Goal: Check status

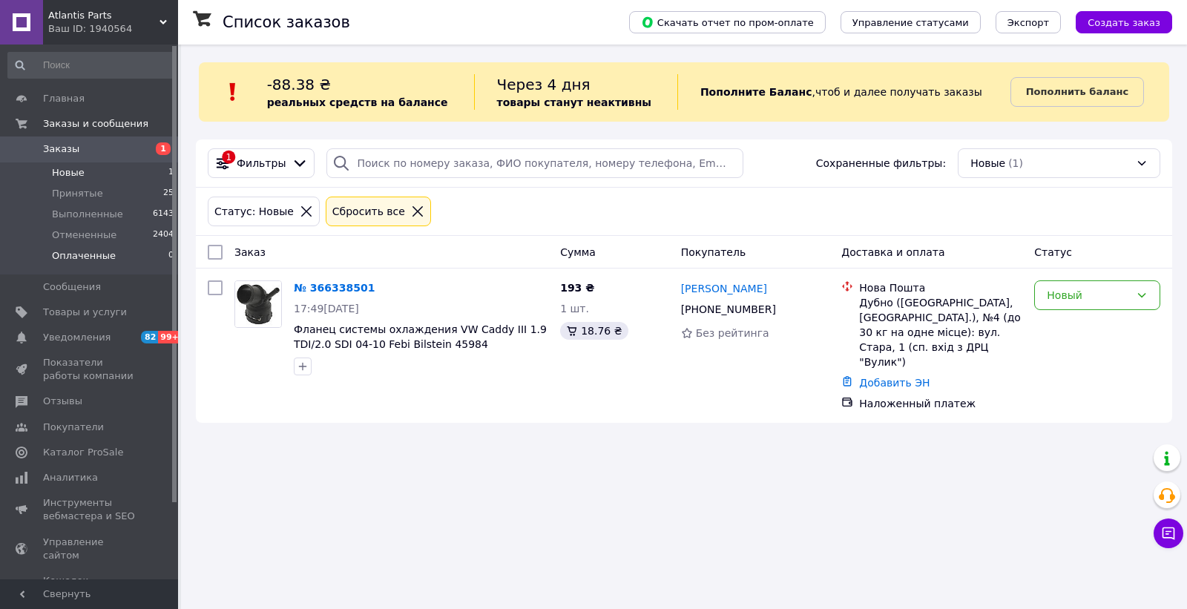
click at [96, 251] on span "Оплаченные" at bounding box center [84, 255] width 64 height 13
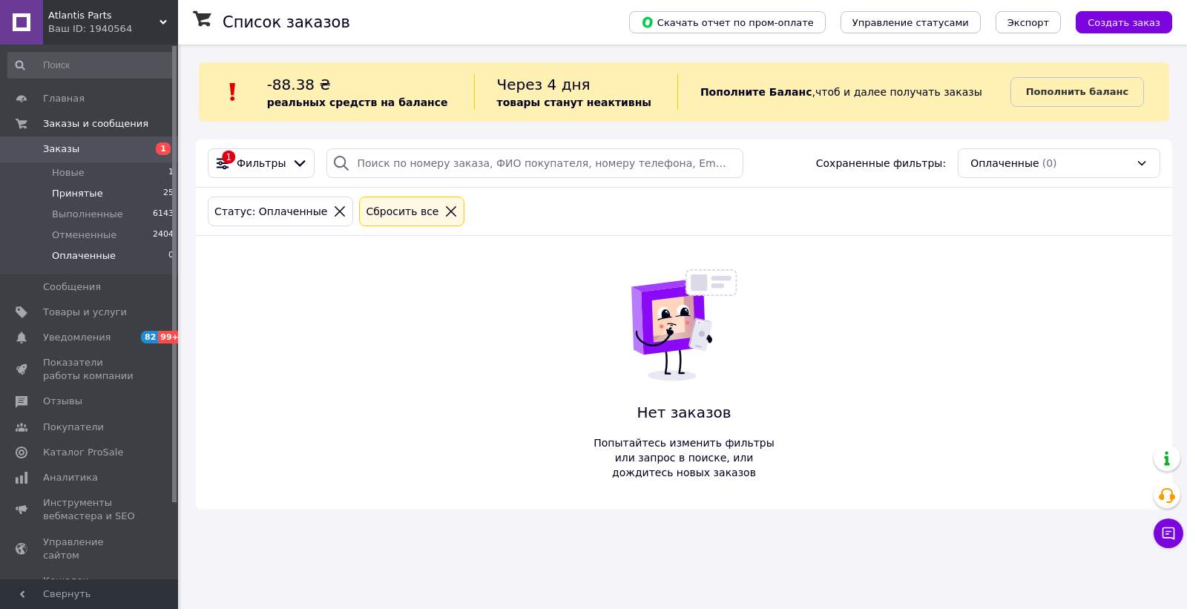
click at [65, 200] on li "Принятые 25" at bounding box center [91, 193] width 182 height 21
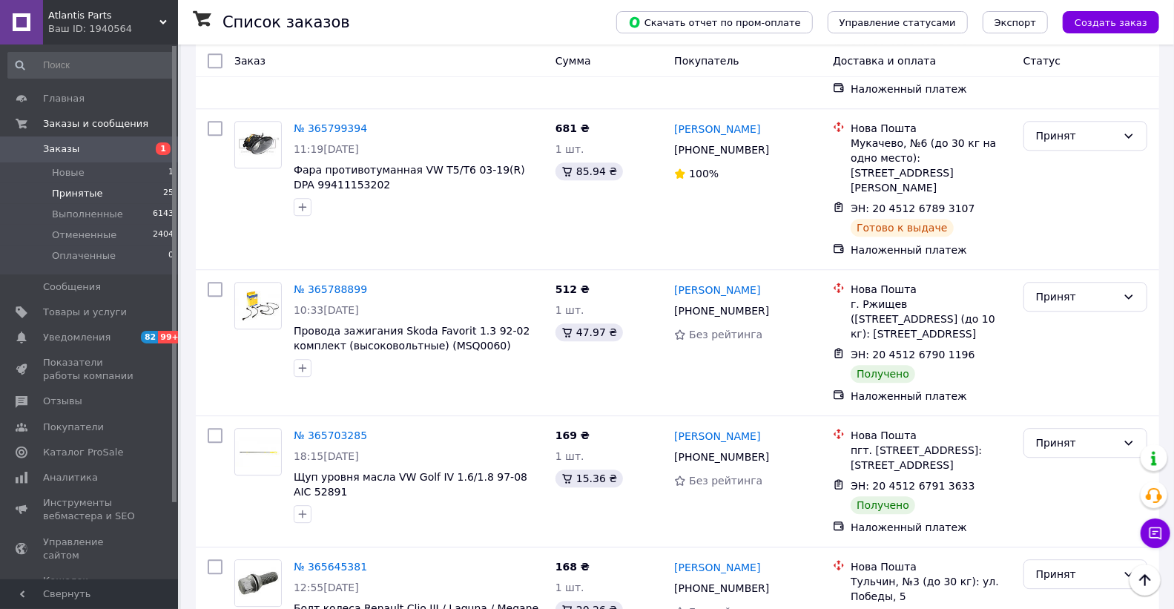
scroll to position [2471, 0]
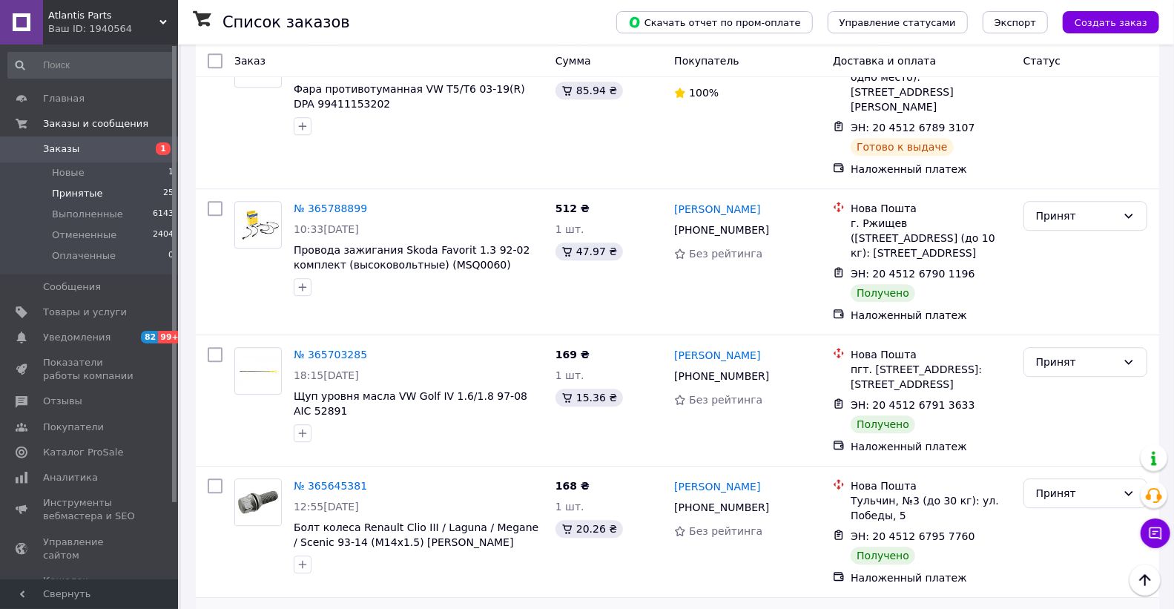
click at [1063, 471] on li "Выполнен" at bounding box center [1086, 475] width 122 height 27
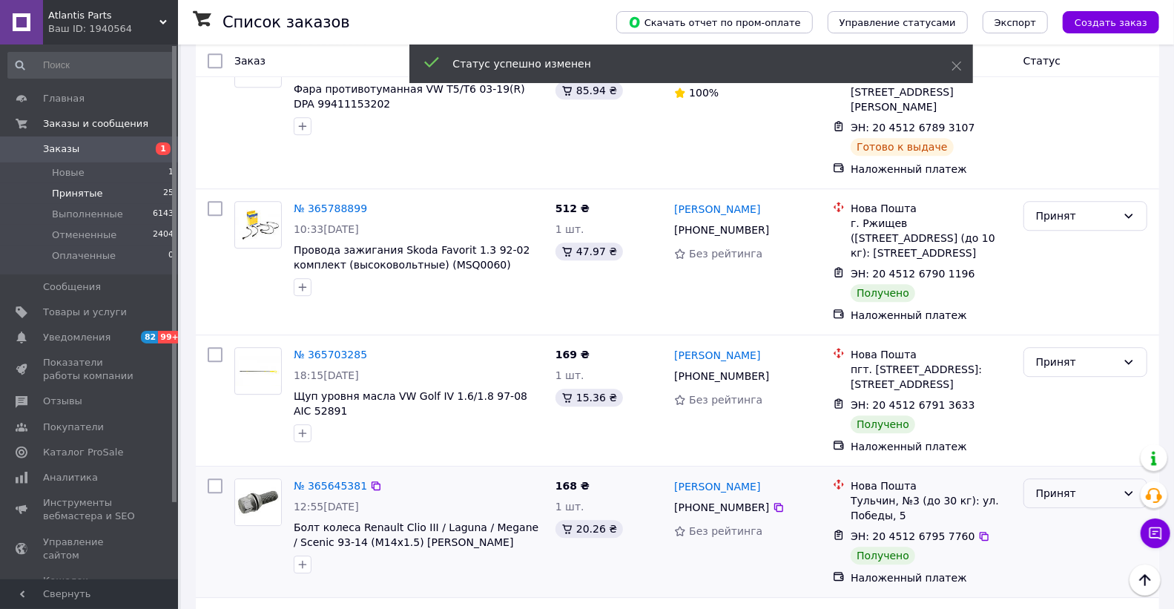
click at [1068, 485] on div "Принят" at bounding box center [1076, 493] width 81 height 16
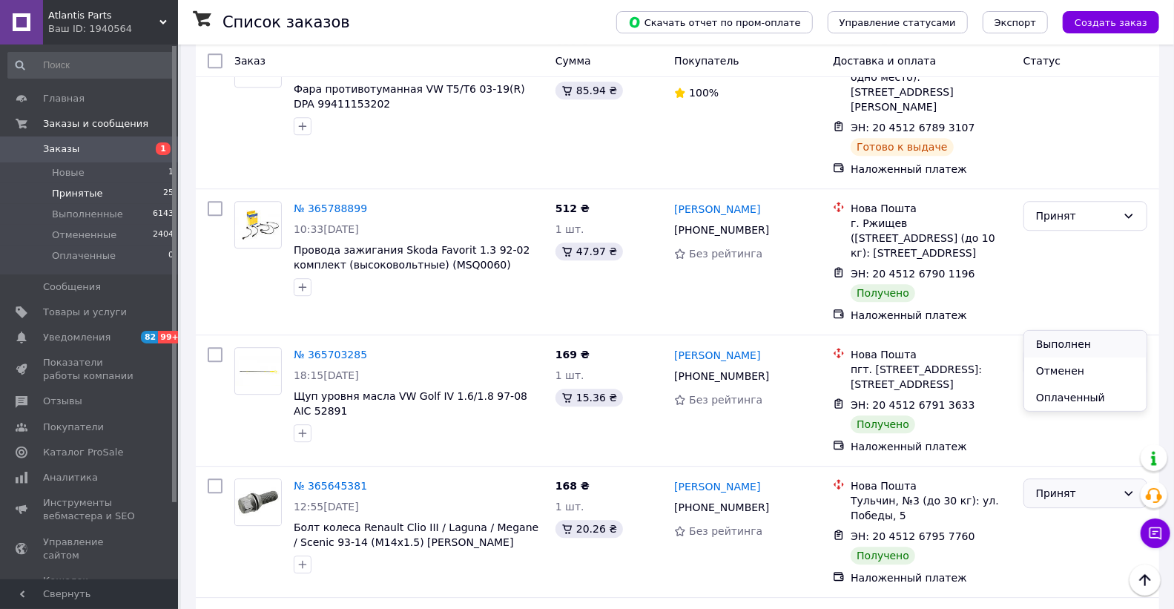
click at [1043, 347] on li "Выполнен" at bounding box center [1086, 344] width 122 height 27
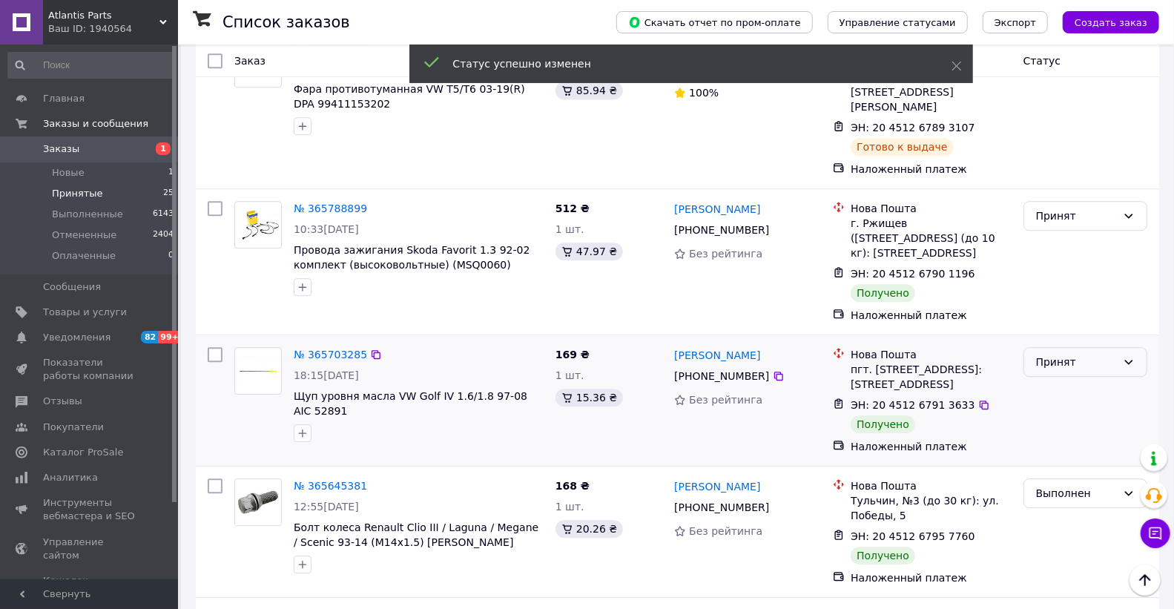
click at [1048, 354] on div "Принят" at bounding box center [1076, 362] width 81 height 16
click at [1057, 210] on li "Выполнен" at bounding box center [1086, 213] width 122 height 27
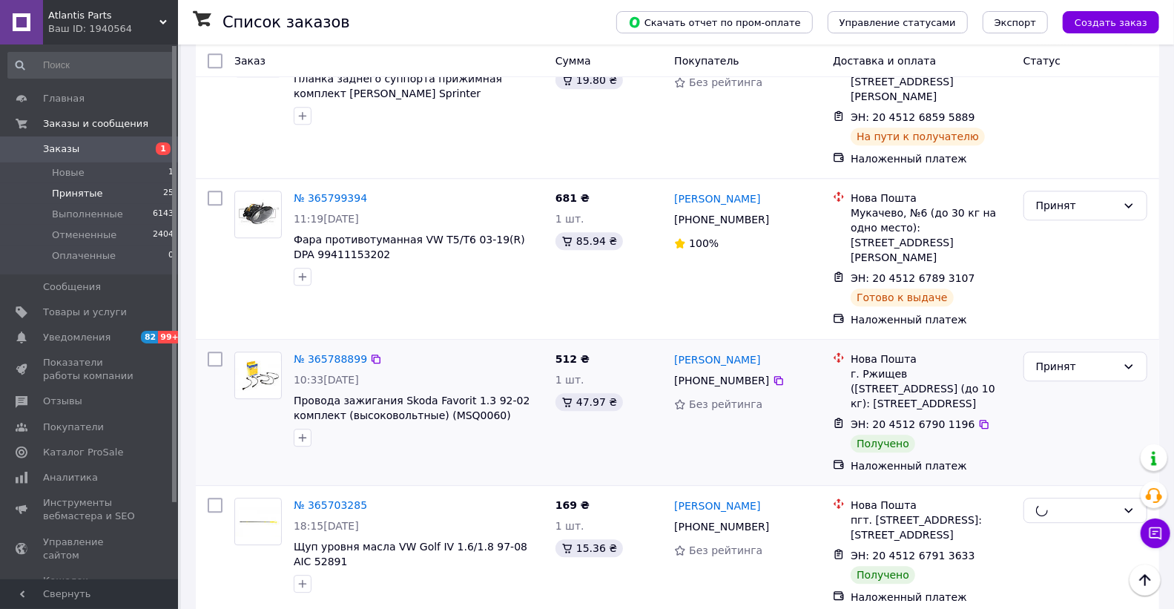
scroll to position [2306, 0]
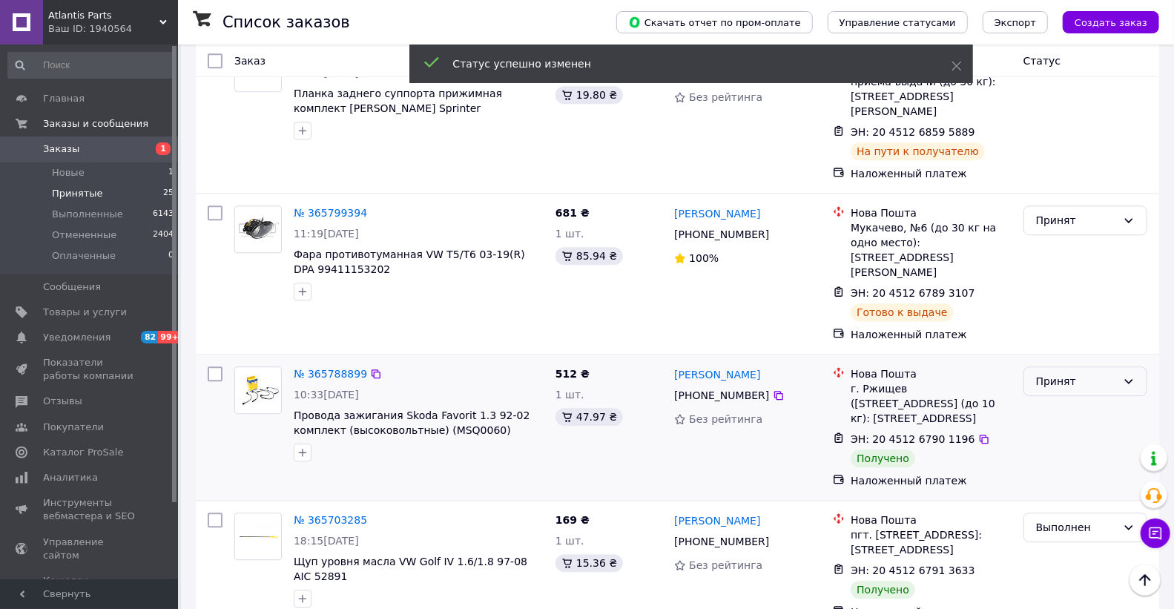
click at [1049, 373] on div "Принят" at bounding box center [1076, 381] width 81 height 16
click at [1047, 251] on li "Выполнен" at bounding box center [1086, 246] width 122 height 27
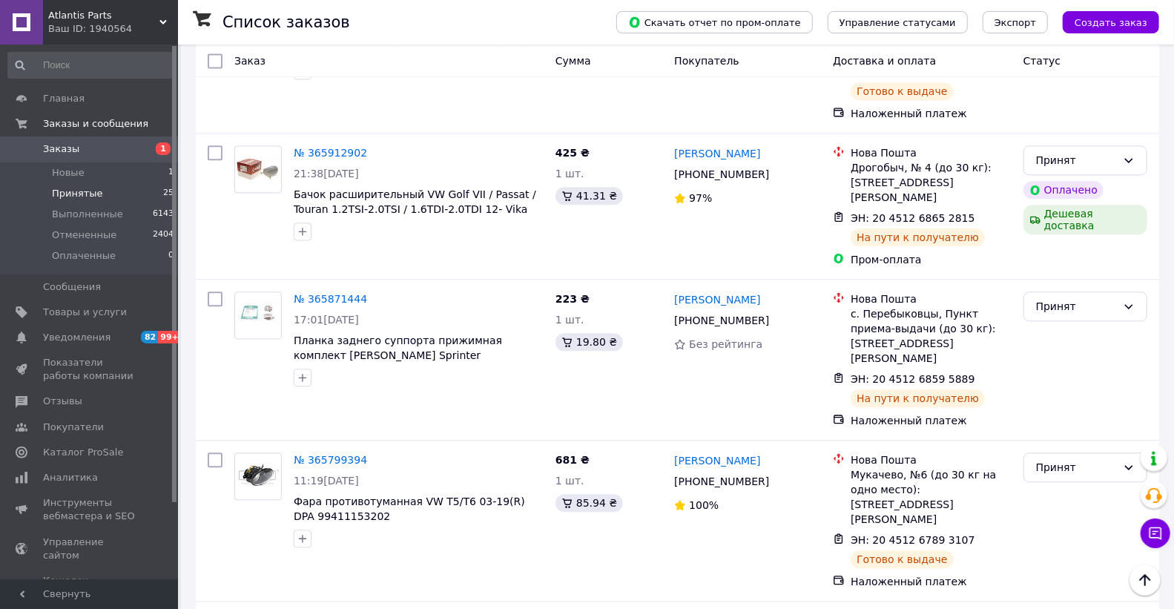
scroll to position [2471, 0]
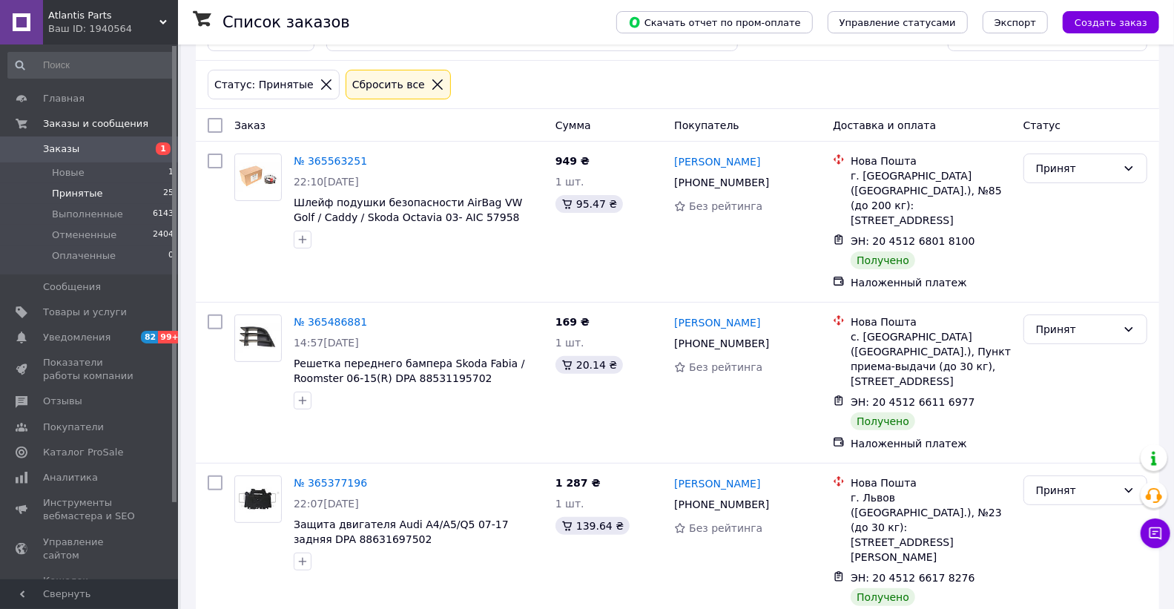
scroll to position [408, 0]
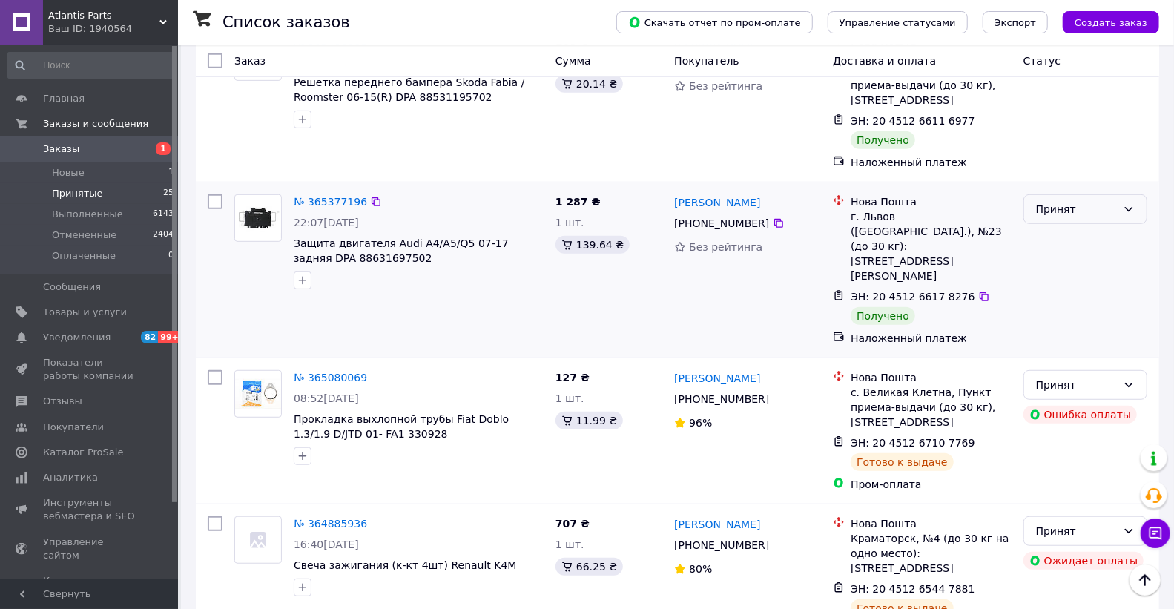
click at [1069, 194] on div "Принят" at bounding box center [1086, 209] width 124 height 30
click at [1053, 188] on li "Выполнен" at bounding box center [1086, 198] width 122 height 27
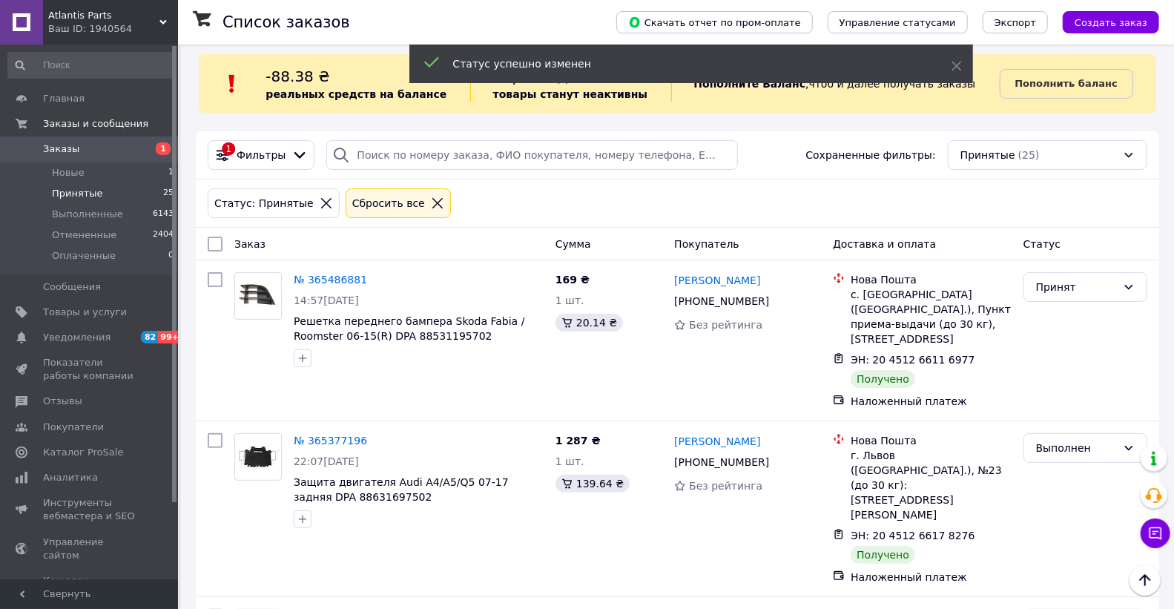
scroll to position [0, 0]
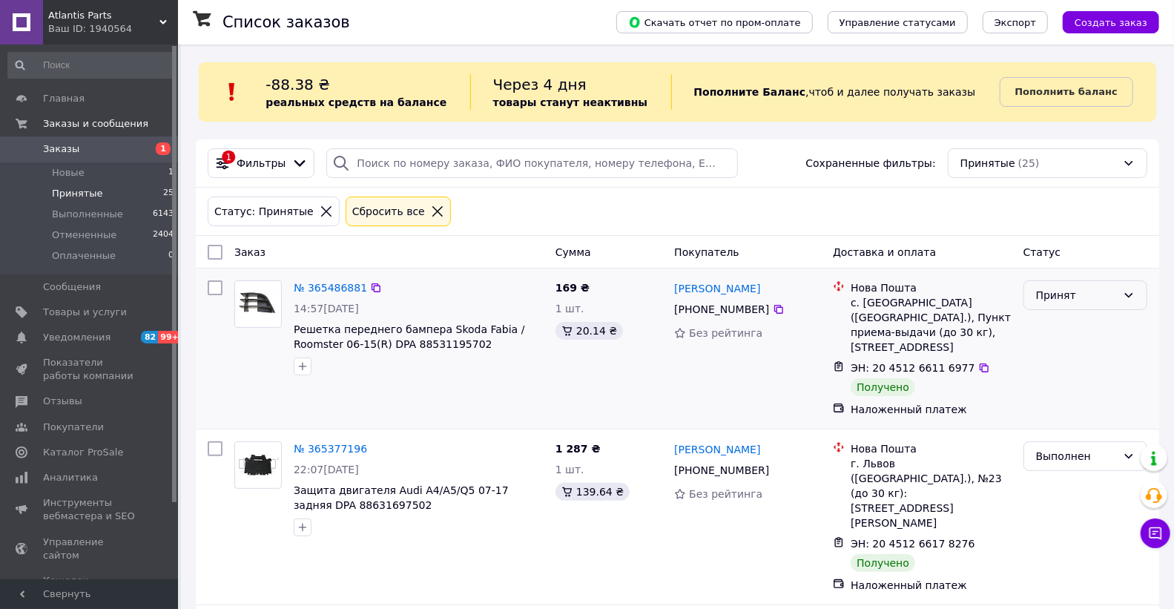
click at [1042, 293] on div "Принят" at bounding box center [1076, 295] width 81 height 16
click at [1049, 327] on li "Выполнен" at bounding box center [1086, 328] width 122 height 27
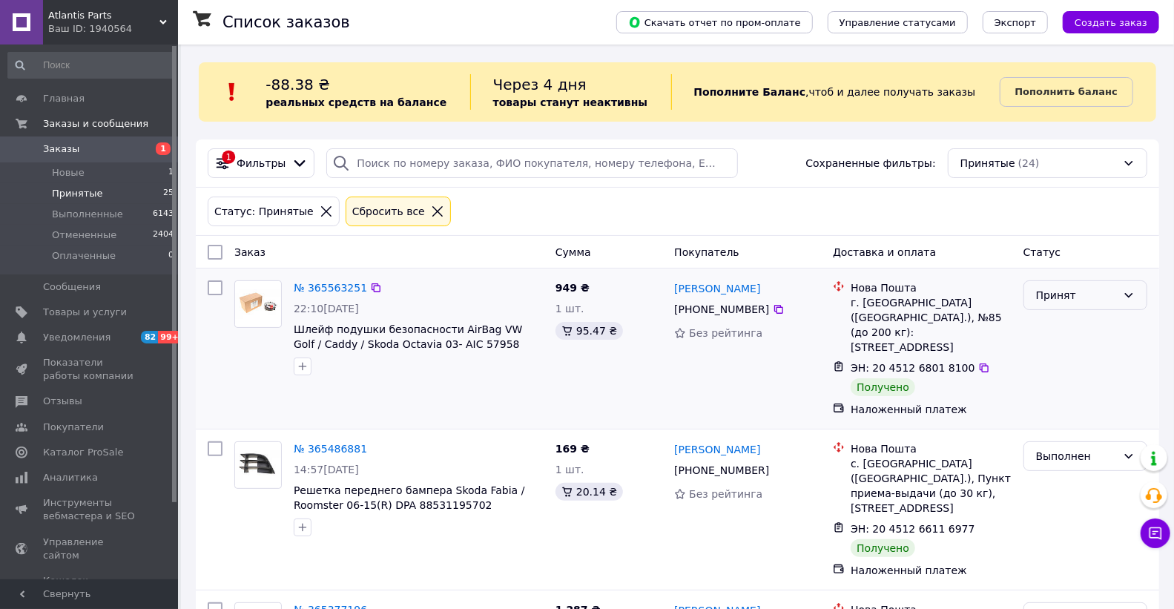
click at [1062, 287] on div "Принят" at bounding box center [1076, 295] width 81 height 16
click at [1056, 320] on li "Выполнен" at bounding box center [1086, 328] width 122 height 27
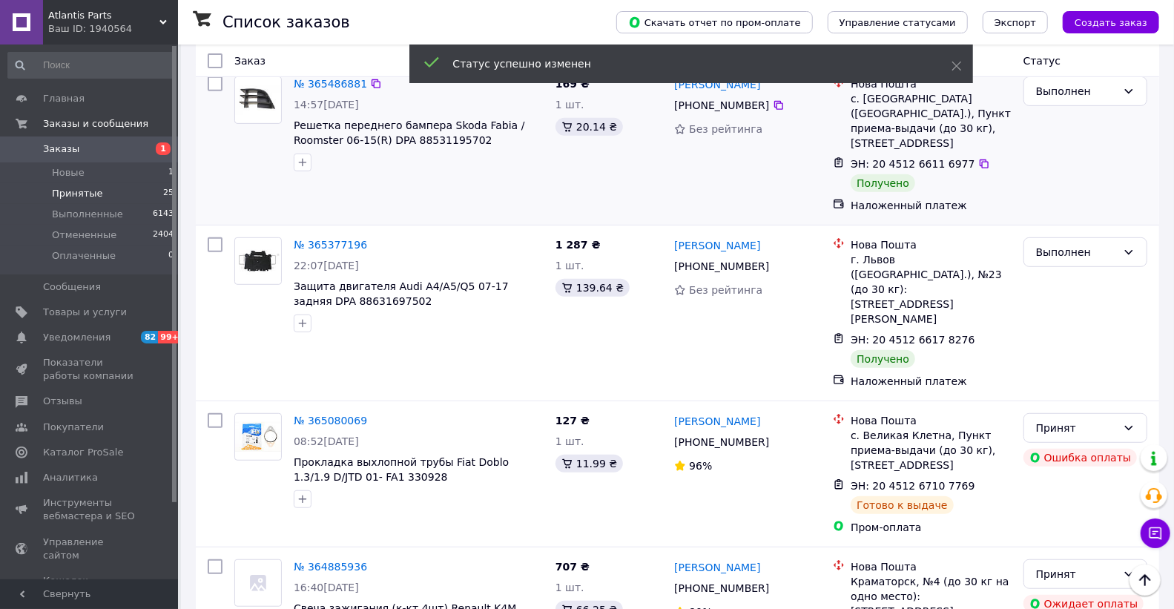
scroll to position [408, 0]
